Goal: Information Seeking & Learning: Learn about a topic

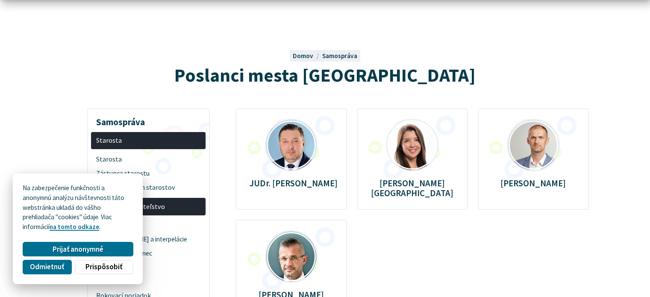
scroll to position [128, 0]
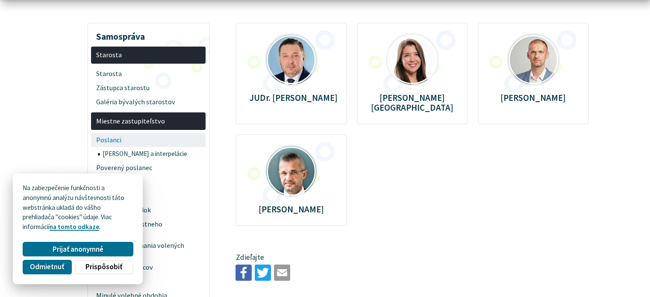
click at [112, 139] on span "Poslanci" at bounding box center [148, 140] width 105 height 14
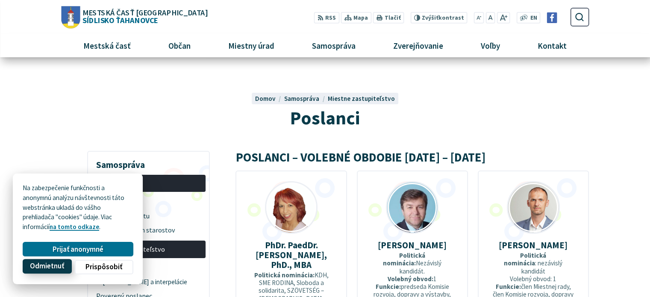
click at [46, 271] on span "Odmietnuť" at bounding box center [47, 266] width 34 height 9
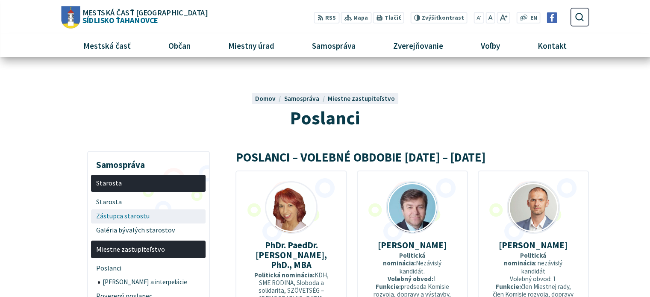
click at [117, 217] on span "Zástupca starostu" at bounding box center [148, 216] width 105 height 14
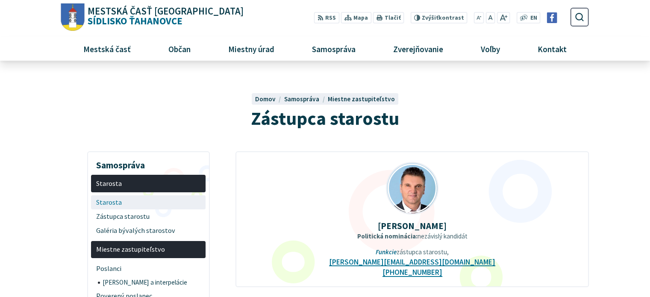
click at [118, 203] on span "Starosta" at bounding box center [148, 202] width 105 height 14
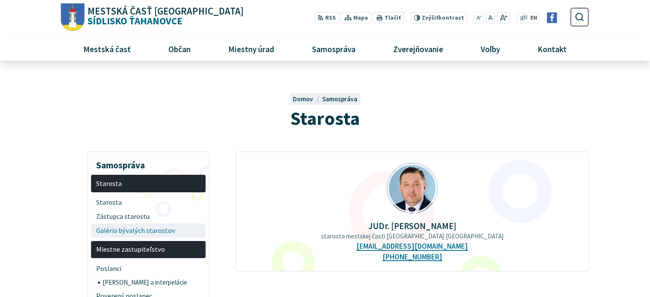
click at [135, 235] on span "Galéria bývalých starostov" at bounding box center [148, 231] width 105 height 14
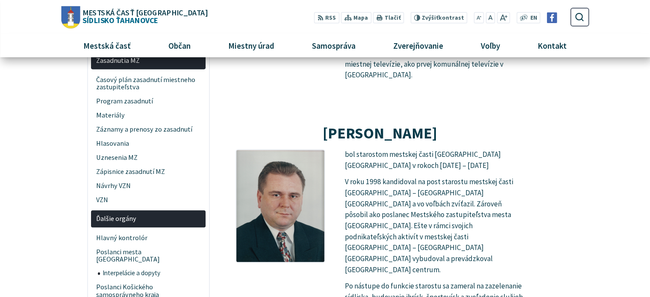
scroll to position [342, 0]
